Goal: Contribute content: Add original content to the website for others to see

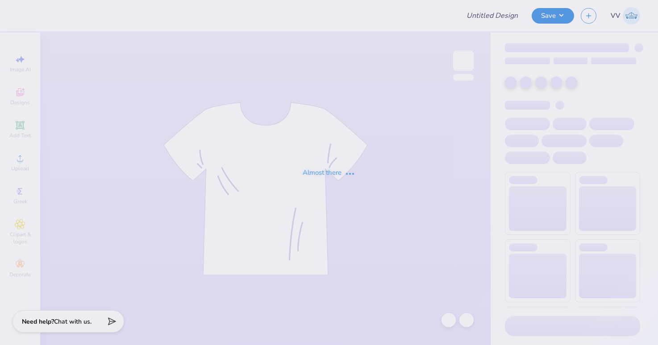
type input "Chi O Parents Merch"
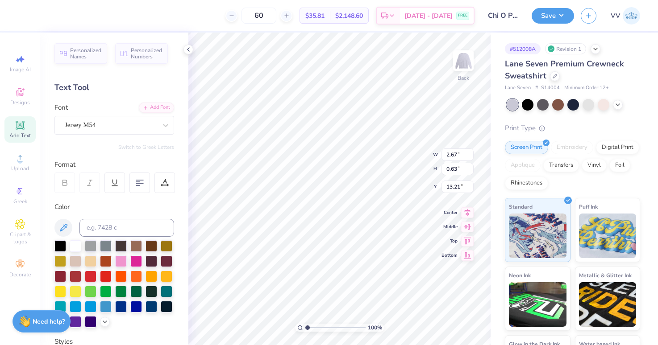
type input "12.00"
type input "11.04"
type input "3.00"
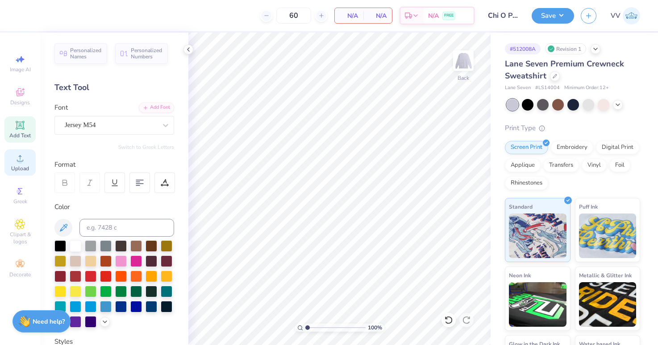
click at [18, 162] on circle at bounding box center [19, 161] width 5 height 5
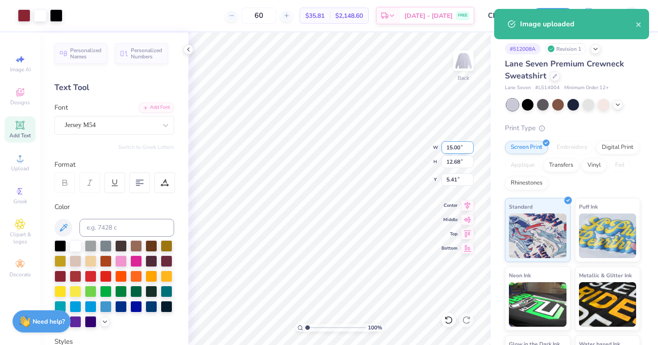
click at [457, 146] on input "15.00" at bounding box center [457, 147] width 32 height 12
type input "12.00"
type input "10.14"
type input "3.00"
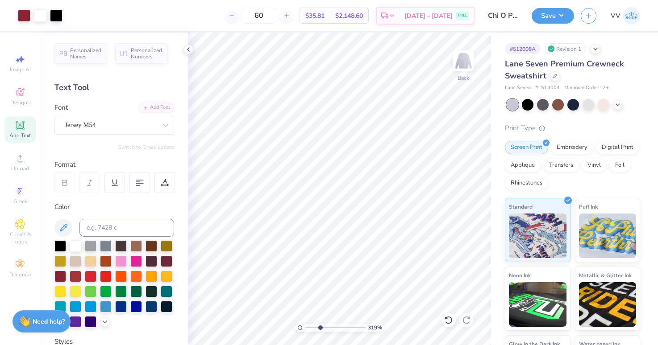
type input "3.13"
click at [320, 328] on input "range" at bounding box center [335, 328] width 60 height 8
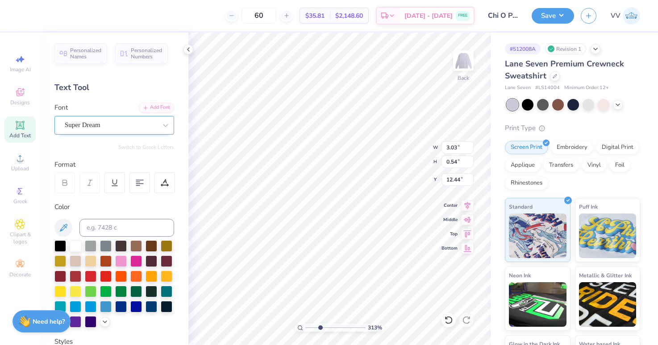
click at [105, 121] on div "Super Dream" at bounding box center [111, 125] width 94 height 14
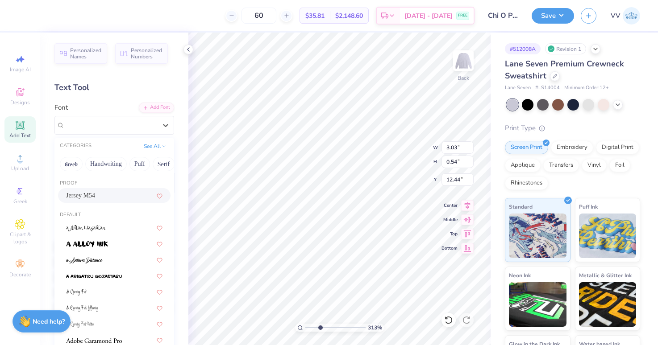
click at [96, 192] on div "Jersey M54" at bounding box center [114, 195] width 96 height 9
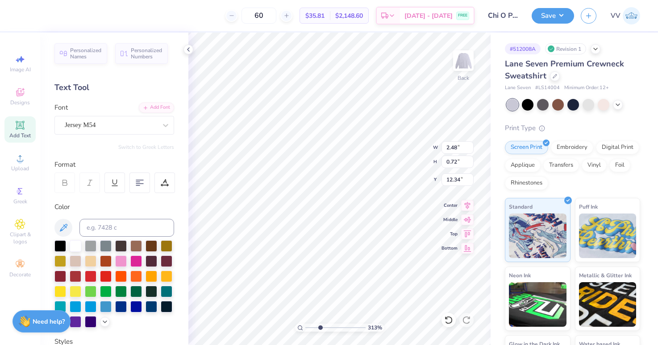
type input "2.48"
type input "0.72"
type input "12.23"
drag, startPoint x: 317, startPoint y: 326, endPoint x: 311, endPoint y: 325, distance: 6.0
click at [309, 328] on input "range" at bounding box center [335, 328] width 60 height 8
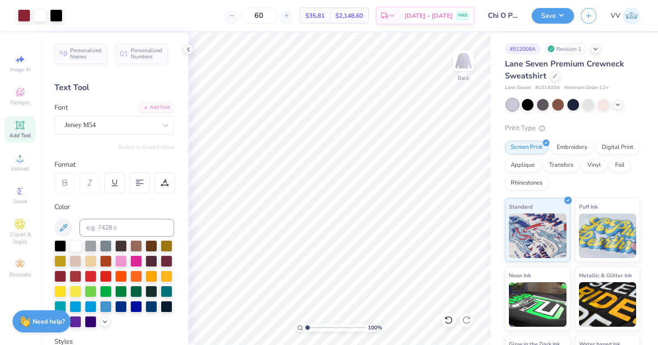
type input "1"
drag, startPoint x: 302, startPoint y: 328, endPoint x: 297, endPoint y: 328, distance: 5.4
click at [297, 328] on div "100 %" at bounding box center [339, 328] width 89 height 8
click at [551, 19] on button "Save" at bounding box center [552, 15] width 42 height 16
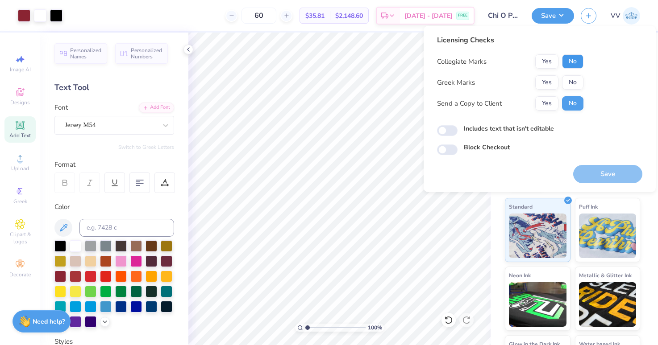
click at [572, 58] on button "No" at bounding box center [572, 61] width 21 height 14
drag, startPoint x: 554, startPoint y: 59, endPoint x: 556, endPoint y: 71, distance: 12.2
click at [554, 59] on button "Yes" at bounding box center [546, 61] width 23 height 14
click at [550, 84] on button "Yes" at bounding box center [546, 82] width 23 height 14
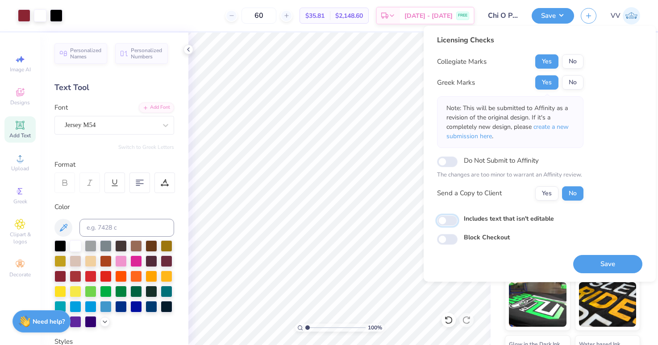
click at [450, 221] on input "Includes text that isn't editable" at bounding box center [447, 221] width 21 height 11
checkbox input "true"
drag, startPoint x: 600, startPoint y: 261, endPoint x: 588, endPoint y: 254, distance: 13.9
click at [600, 261] on button "Save" at bounding box center [607, 264] width 69 height 18
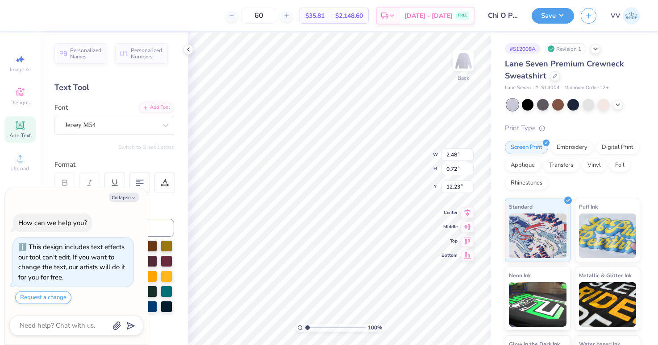
type textarea "x"
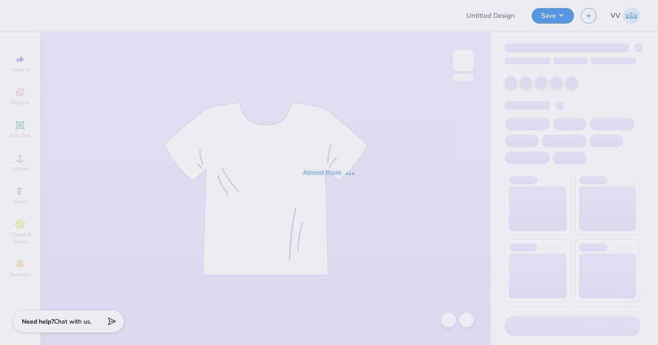
type input "Chi O Parents Merch"
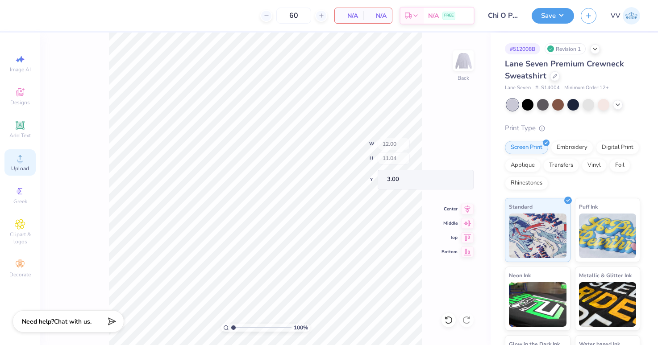
click at [15, 161] on icon at bounding box center [20, 158] width 11 height 11
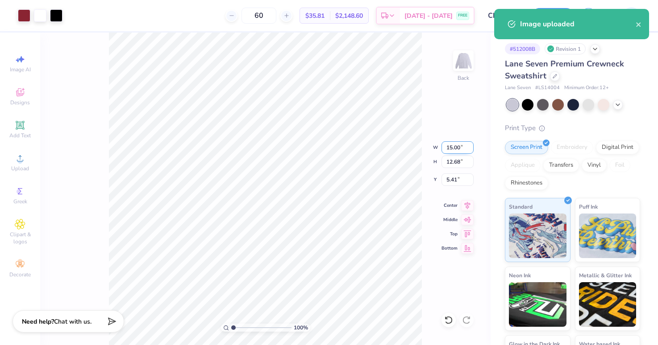
click at [455, 149] on input "15.00" at bounding box center [457, 147] width 32 height 12
type input "12.00"
type input "10.14"
type input "3.00"
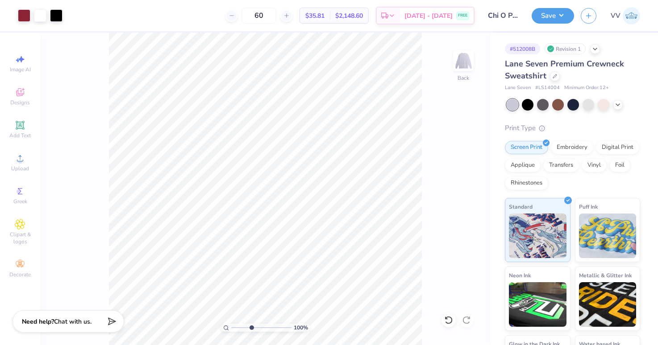
click at [251, 328] on input "range" at bounding box center [261, 328] width 60 height 8
type input "3.99"
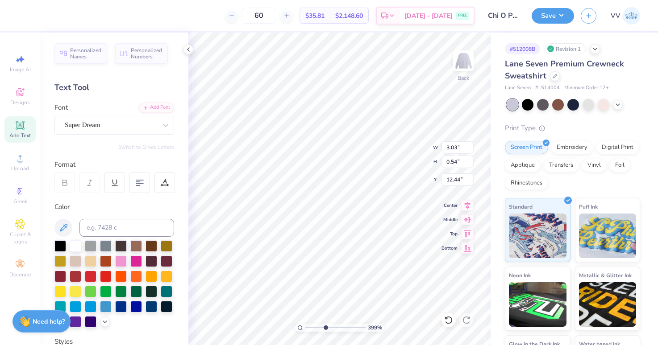
type textarea "DAD"
type input "2.67"
type input "0.66"
type input "12.37"
click at [114, 129] on div "Super Dream" at bounding box center [111, 125] width 94 height 14
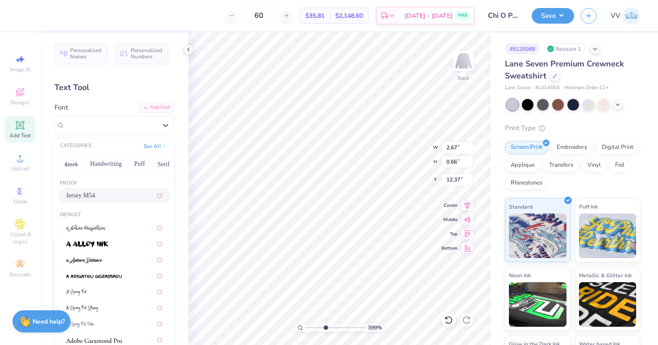
click at [93, 195] on span "Jersey M54" at bounding box center [80, 195] width 29 height 9
type input "2.35"
type input "0.72"
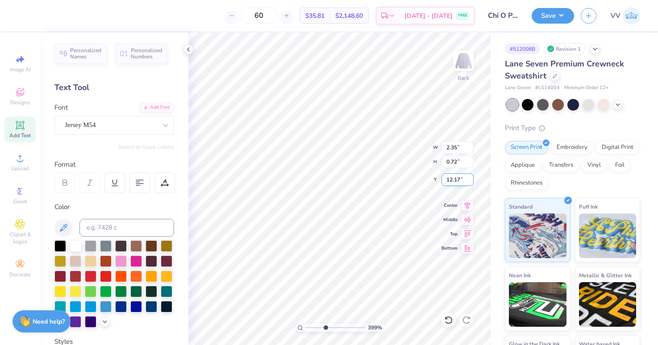
drag, startPoint x: 456, startPoint y: 180, endPoint x: 462, endPoint y: 179, distance: 5.4
click at [456, 180] on input "12.17" at bounding box center [457, 180] width 32 height 12
type input "12.23"
drag, startPoint x: 319, startPoint y: 328, endPoint x: 288, endPoint y: 326, distance: 31.3
type input "1"
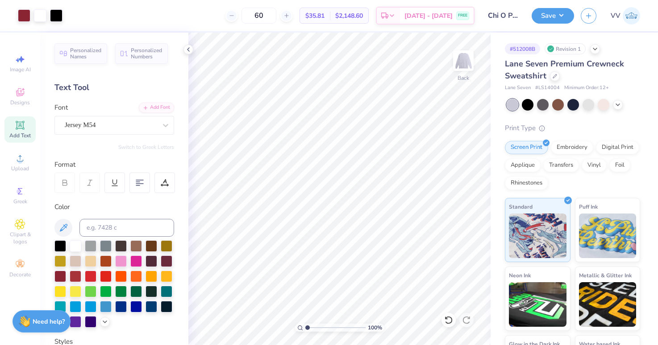
click at [305, 326] on input "range" at bounding box center [335, 328] width 60 height 8
click at [541, 15] on button "Save" at bounding box center [552, 15] width 42 height 16
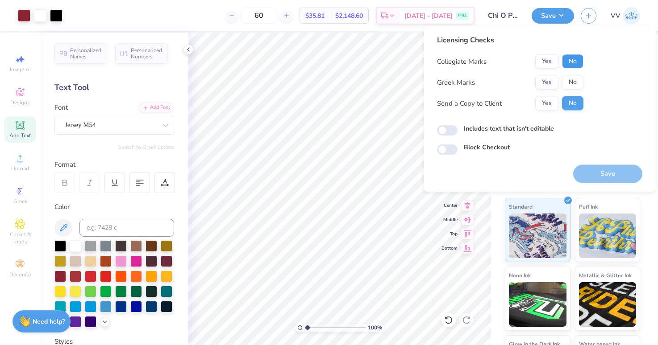
click at [572, 59] on button "No" at bounding box center [572, 61] width 21 height 14
click at [552, 81] on button "Yes" at bounding box center [546, 82] width 23 height 14
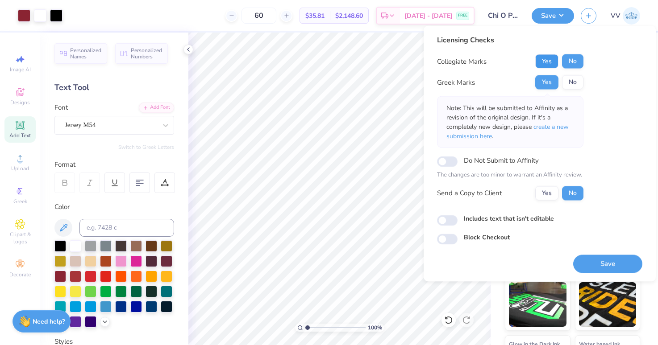
click at [550, 60] on button "Yes" at bounding box center [546, 61] width 23 height 14
click at [555, 128] on span "create a new submission here" at bounding box center [507, 132] width 122 height 18
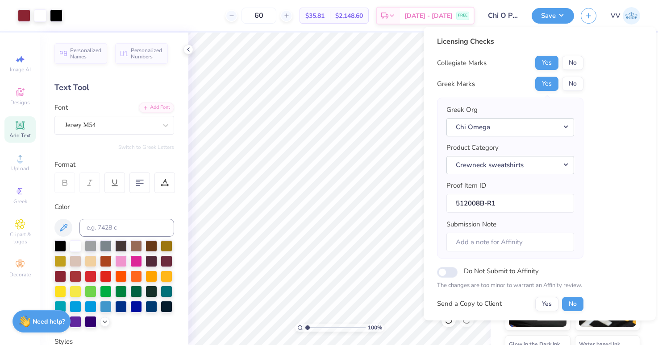
scroll to position [72, 0]
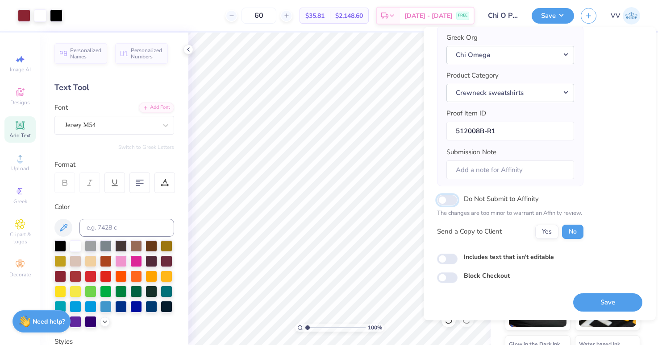
click at [449, 197] on input "Do Not Submit to Affinity" at bounding box center [447, 200] width 21 height 11
checkbox input "true"
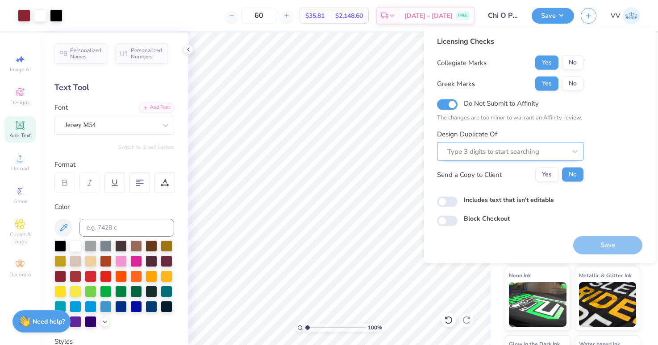
click at [490, 150] on div at bounding box center [506, 151] width 119 height 12
paste input "512008"
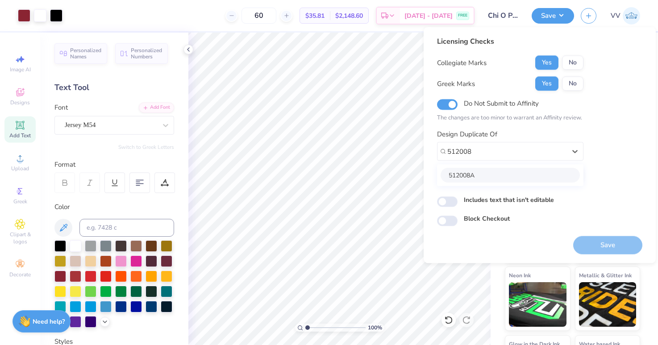
click at [483, 173] on div "512008A" at bounding box center [509, 175] width 139 height 15
type input "512008"
click at [455, 203] on input "Includes text that isn't editable" at bounding box center [447, 202] width 21 height 11
checkbox input "true"
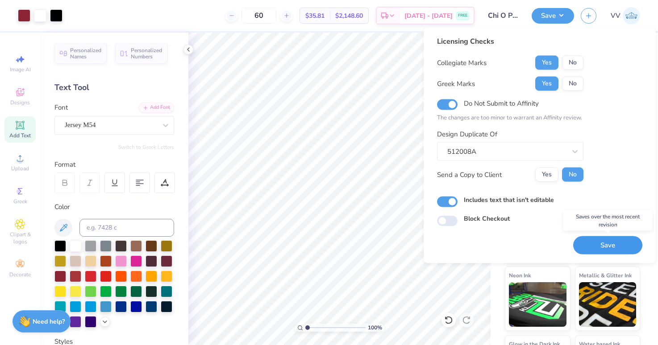
click at [605, 243] on button "Save" at bounding box center [607, 245] width 69 height 18
